Goal: Find specific page/section: Find specific page/section

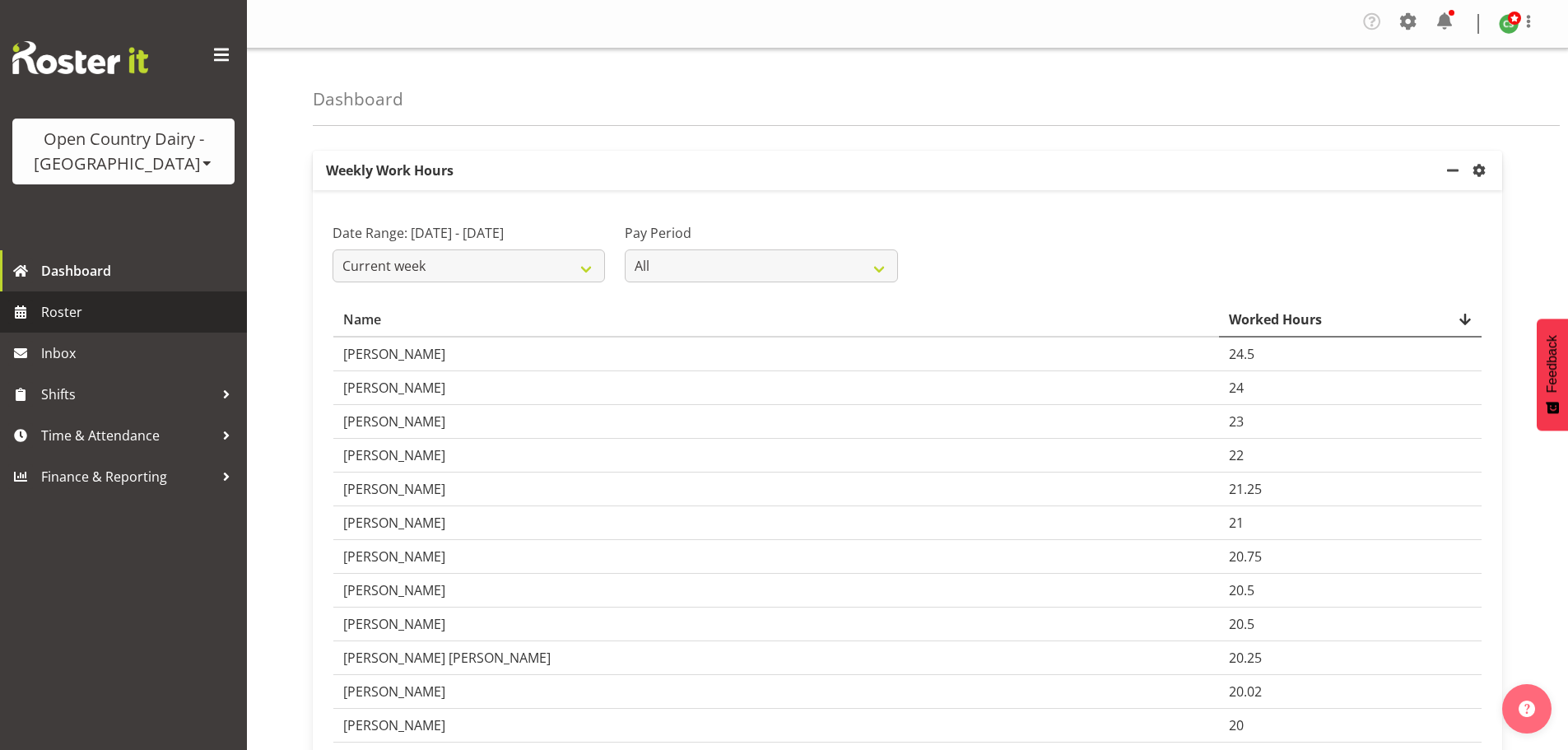
click at [92, 312] on span "Roster" at bounding box center [140, 311] width 197 height 25
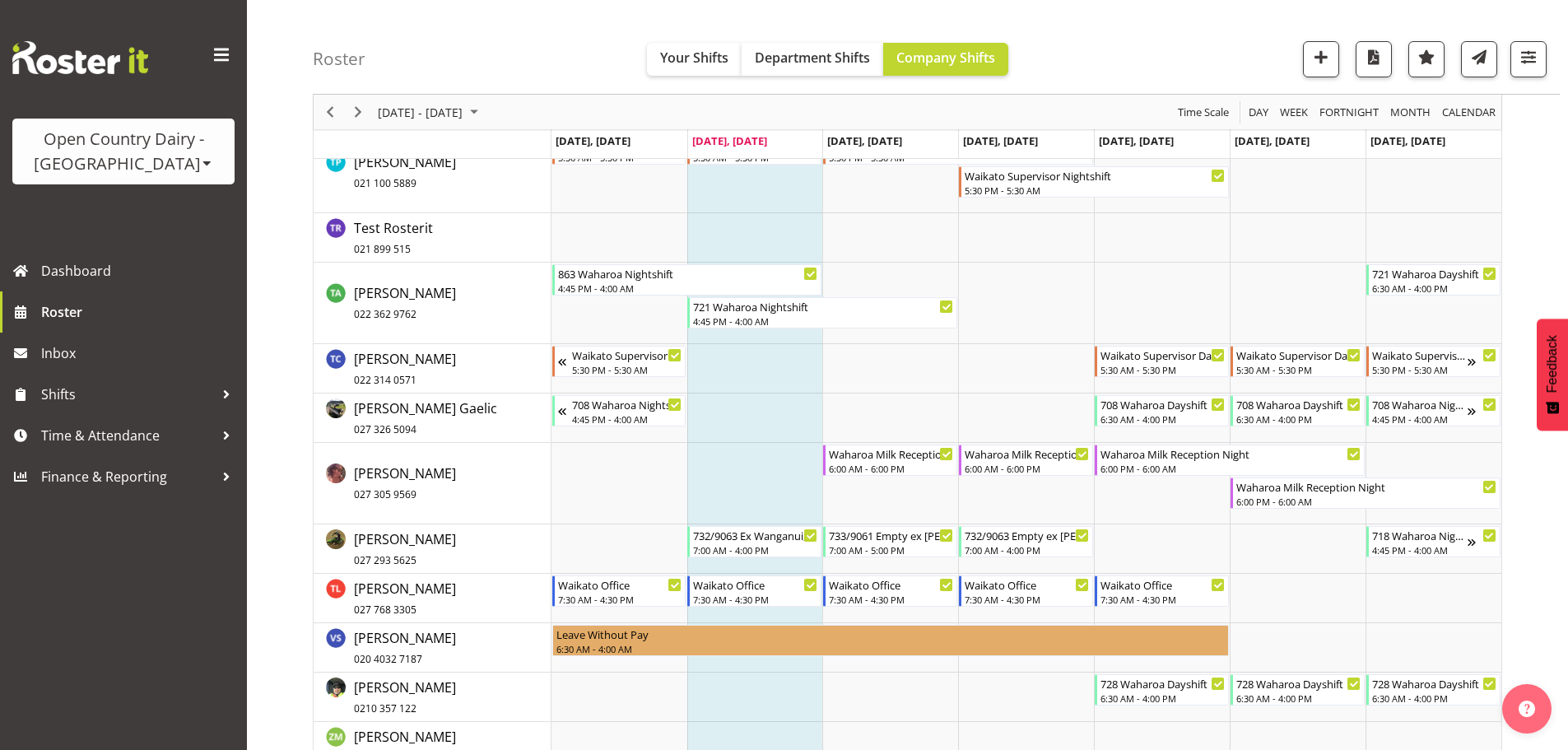
scroll to position [11681, 0]
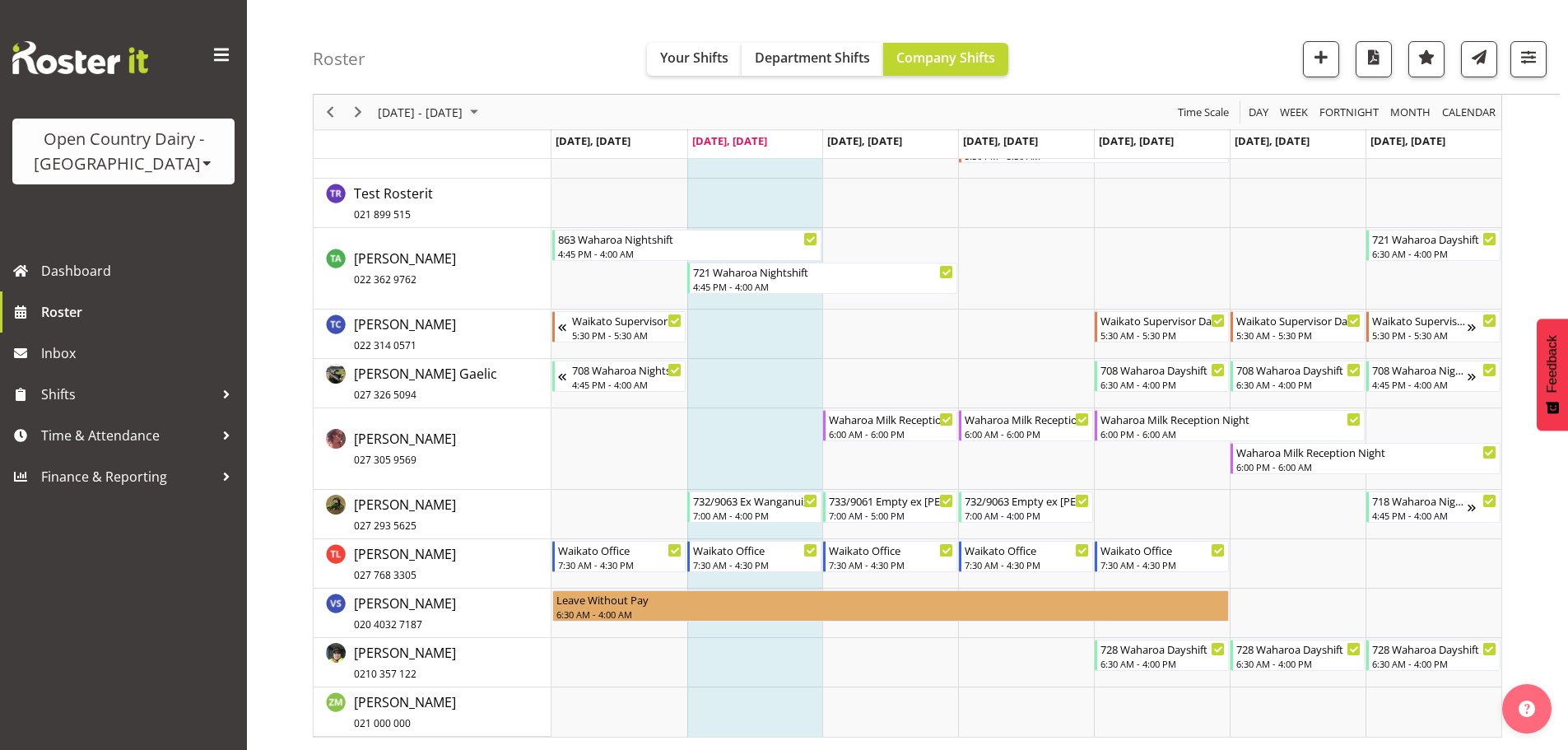
click at [162, 159] on div "Open Country Dairy - [GEOGRAPHIC_DATA]" at bounding box center [123, 152] width 189 height 50
click at [177, 204] on link "Open Country Dairy - [GEOGRAPHIC_DATA]" at bounding box center [170, 209] width 318 height 30
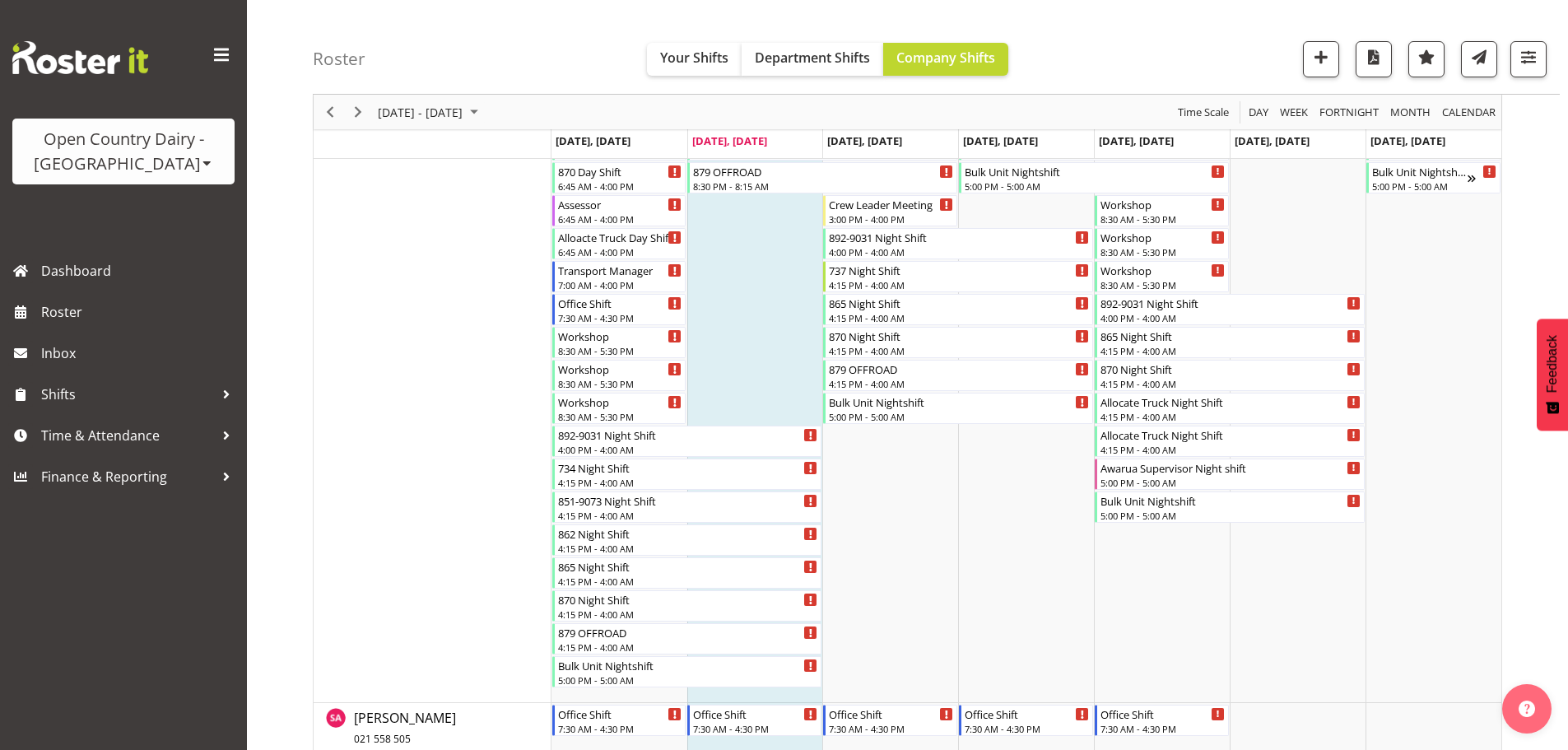
scroll to position [848, 0]
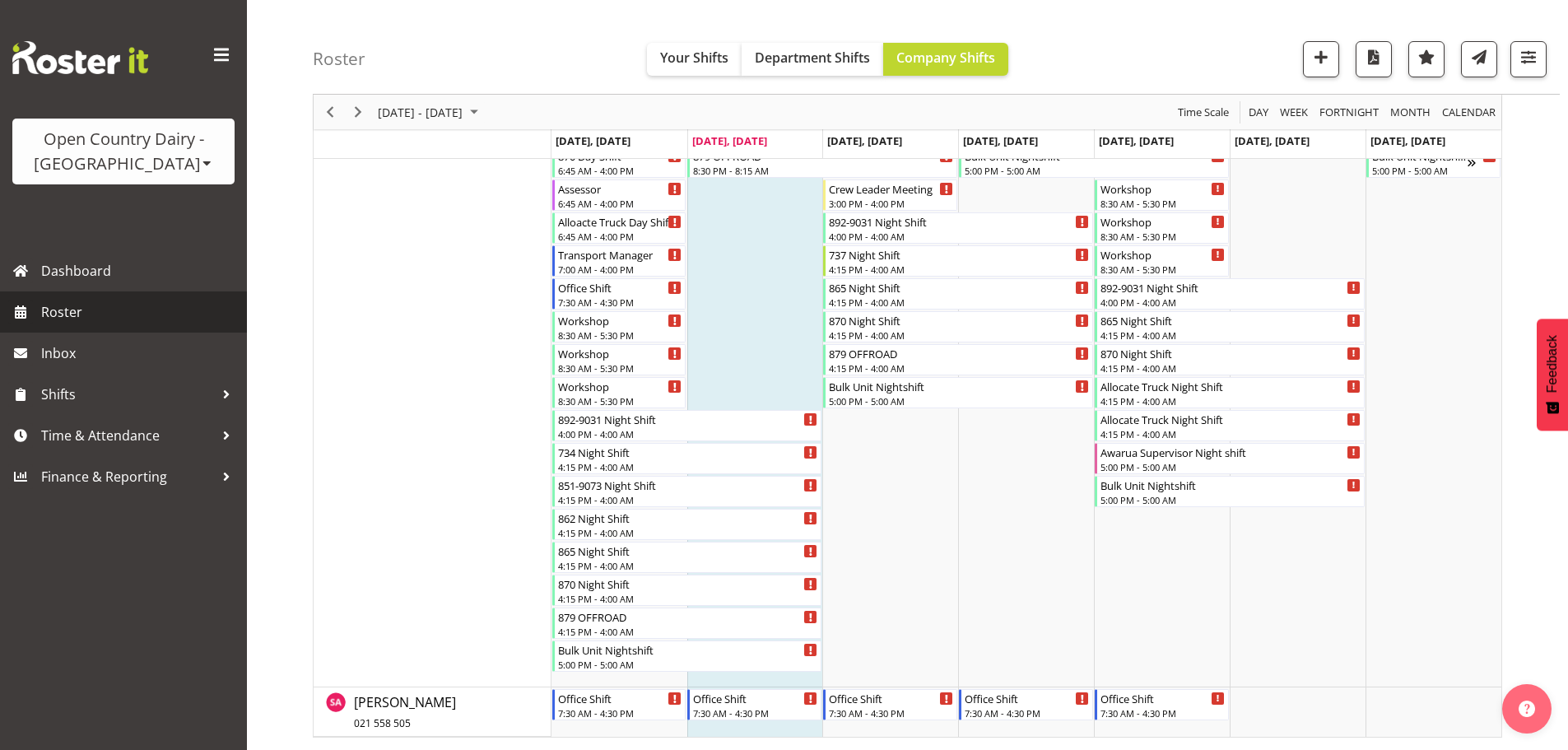
click at [71, 304] on span "Roster" at bounding box center [140, 311] width 197 height 25
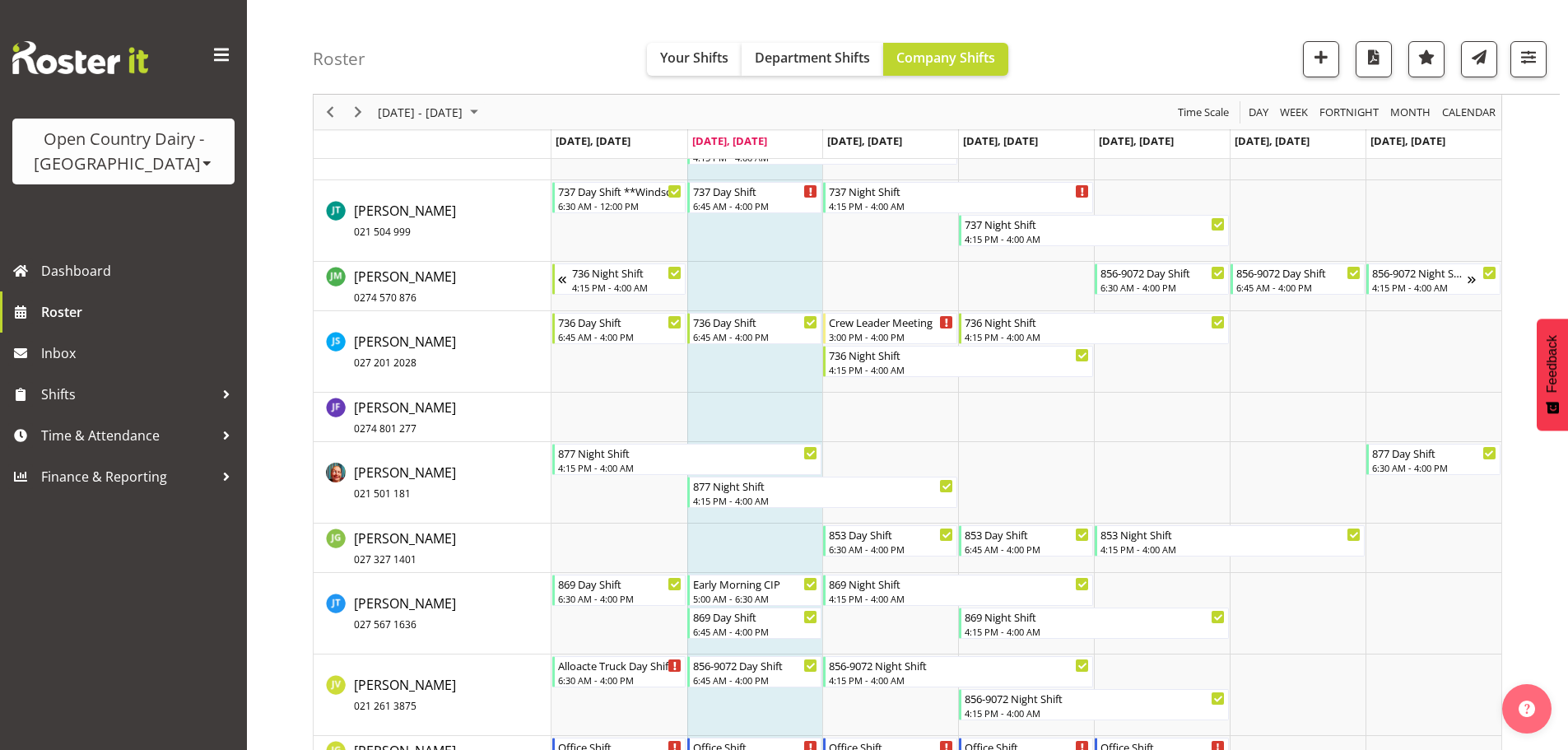
scroll to position [5461, 0]
